Goal: Transaction & Acquisition: Purchase product/service

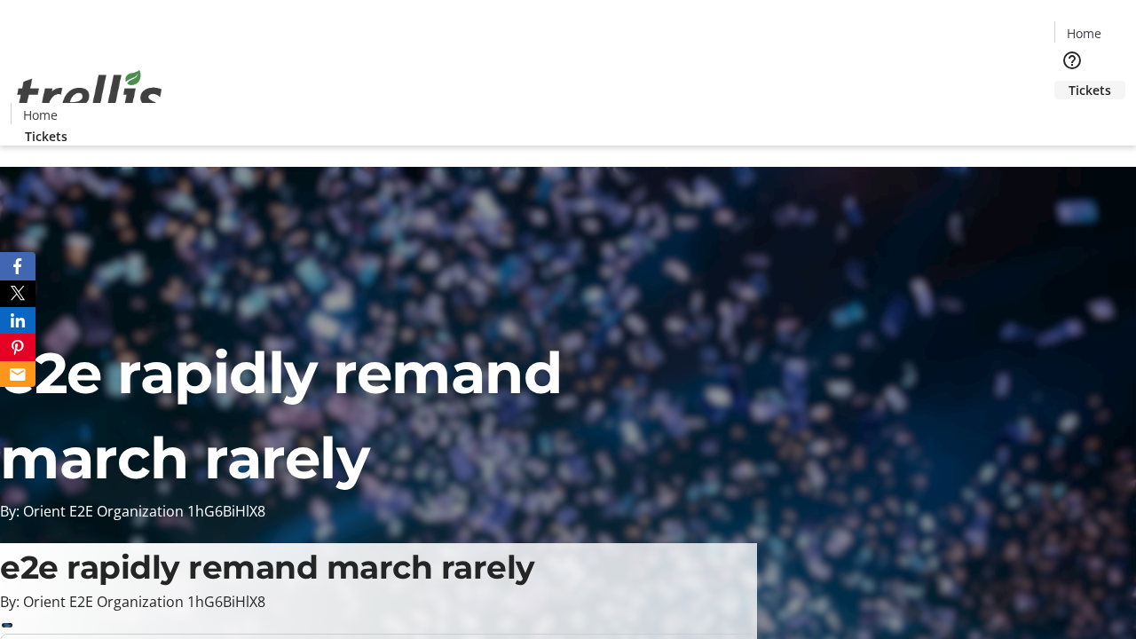
click at [1068, 81] on span "Tickets" at bounding box center [1089, 90] width 43 height 19
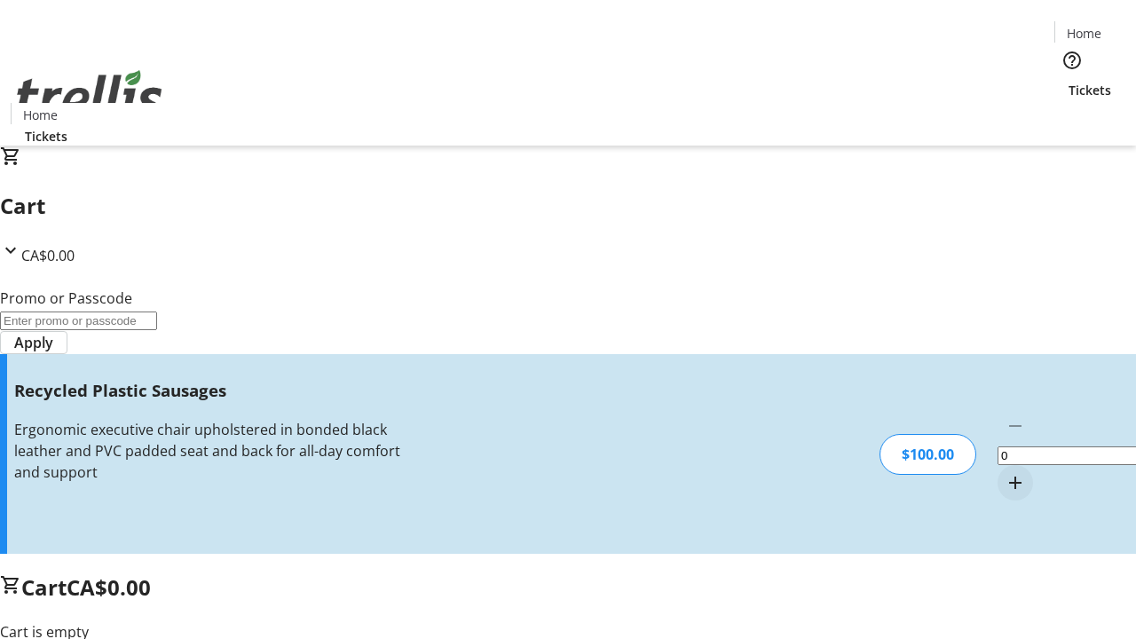
click at [1005, 472] on mat-icon "Increment by one" at bounding box center [1015, 482] width 21 height 21
type input "1"
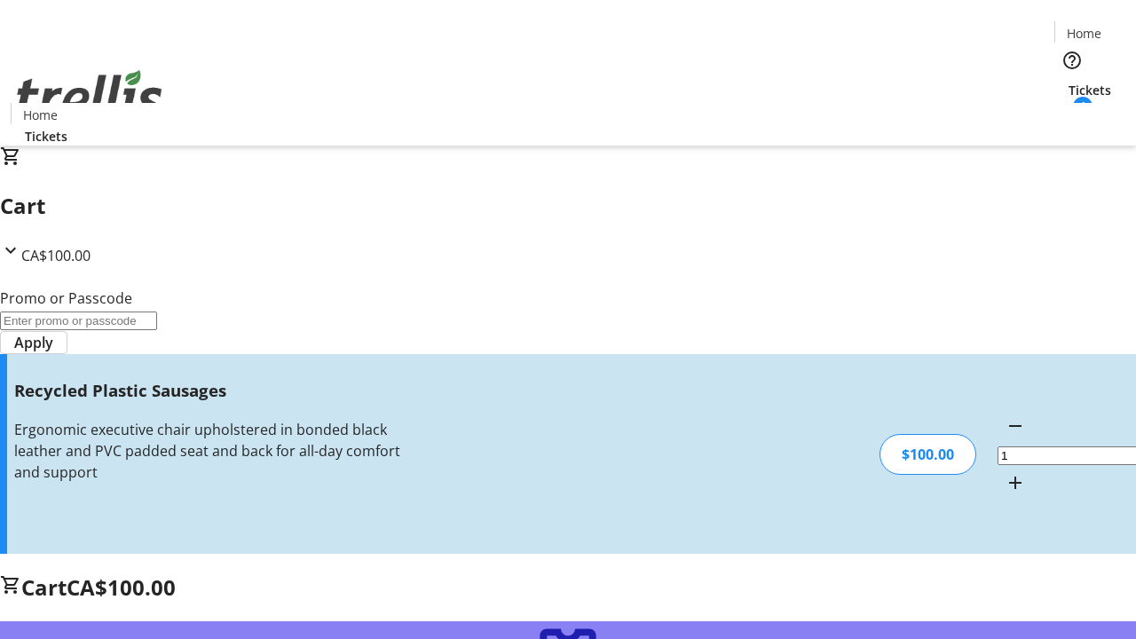
type input "FREE"
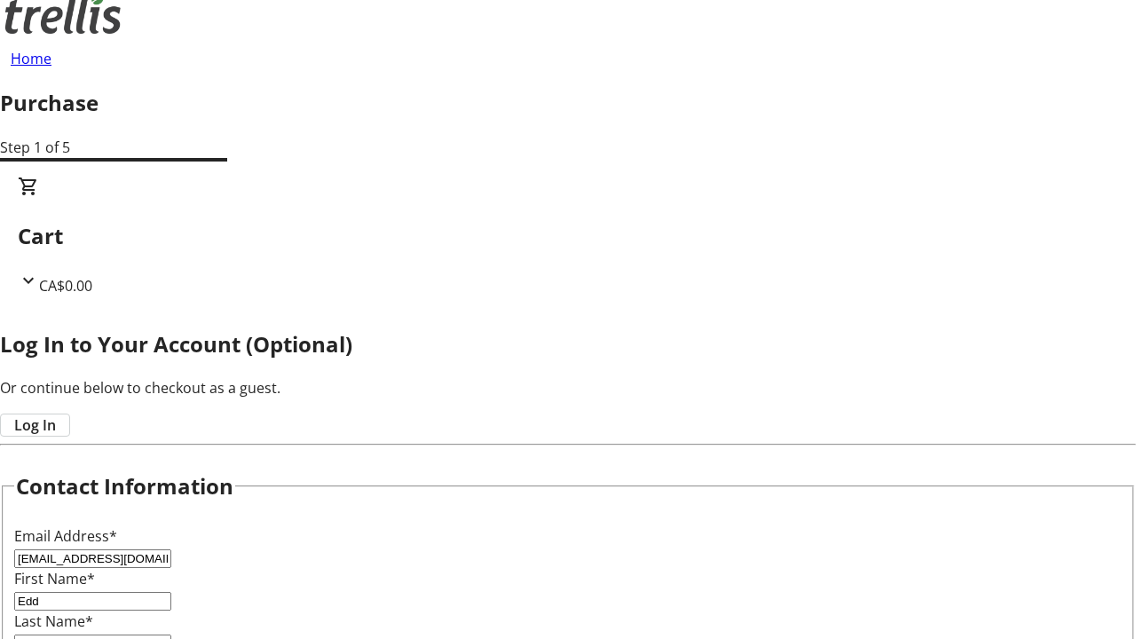
type input "[PERSON_NAME]"
